Goal: Task Accomplishment & Management: Manage account settings

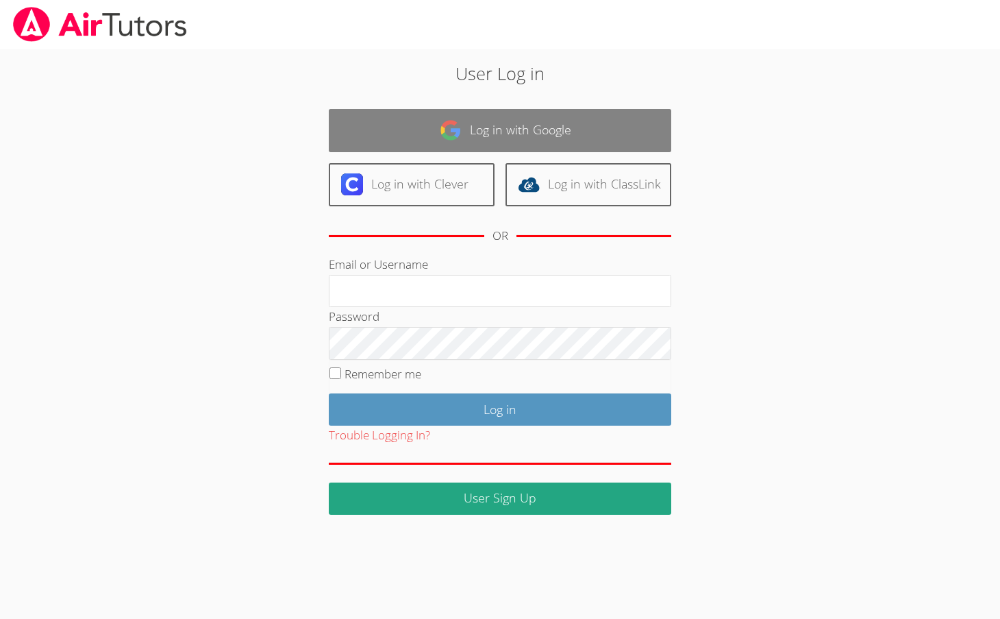
click at [455, 137] on img at bounding box center [451, 130] width 22 height 22
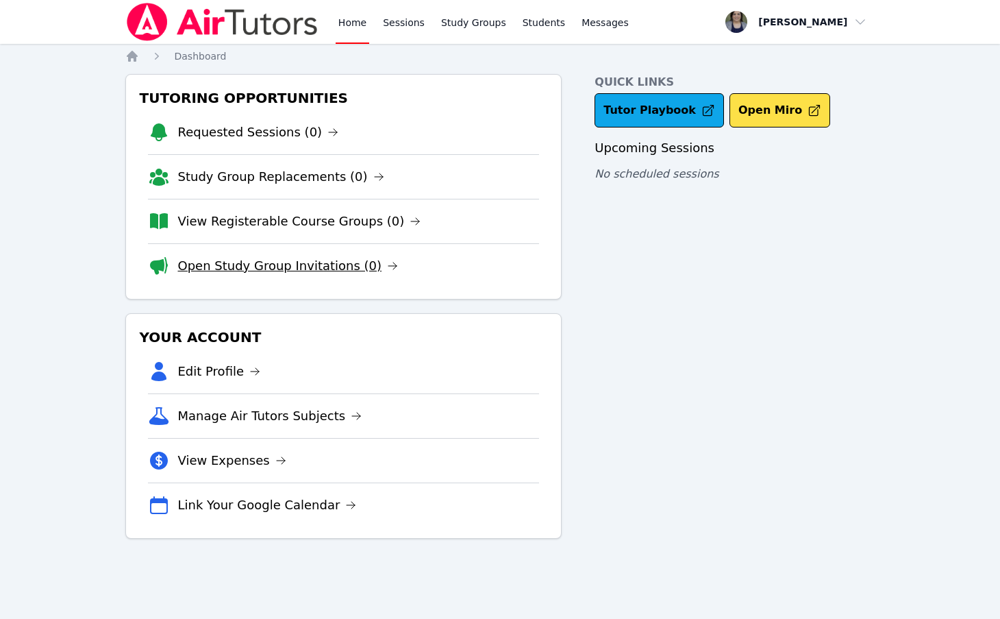
click at [322, 273] on link "Open Study Group Invitations (0)" at bounding box center [288, 265] width 221 height 19
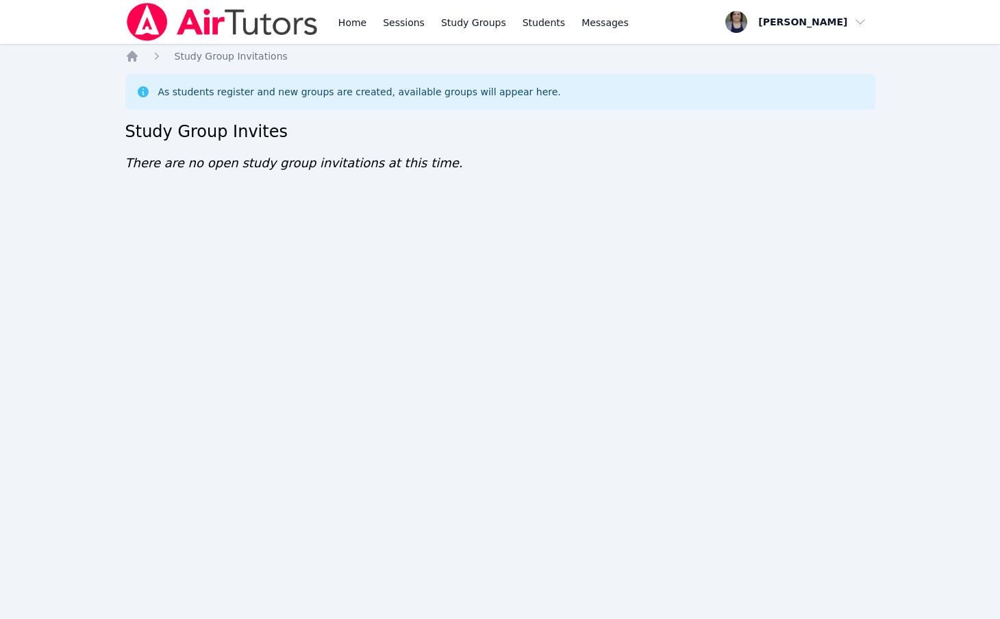
click at [241, 33] on img at bounding box center [222, 22] width 194 height 38
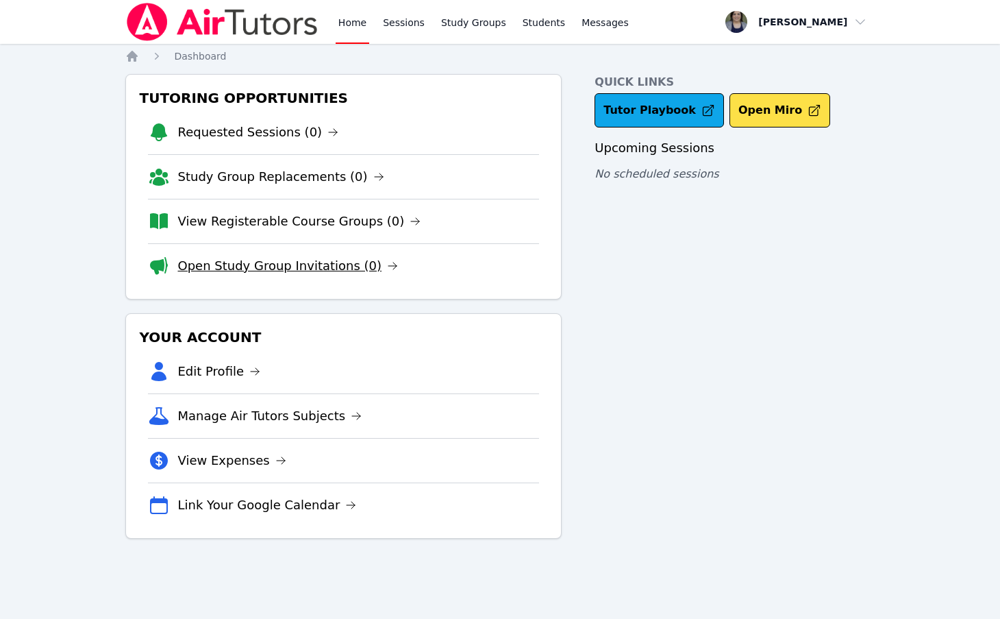
click at [350, 267] on link "Open Study Group Invitations (0)" at bounding box center [288, 265] width 221 height 19
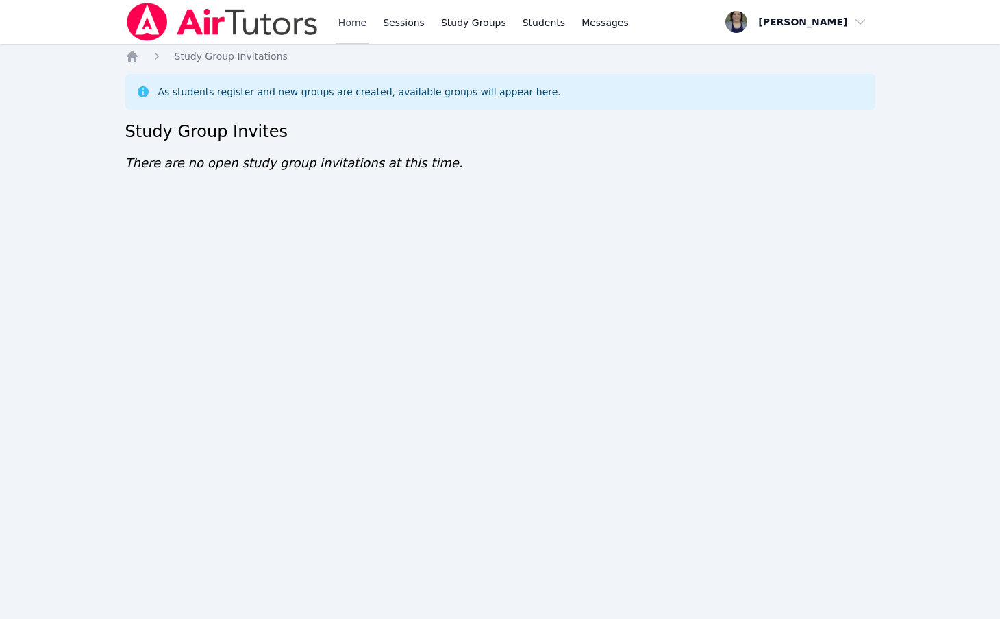
click at [345, 21] on link "Home" at bounding box center [353, 22] width 34 height 44
